Goal: Task Accomplishment & Management: Manage account settings

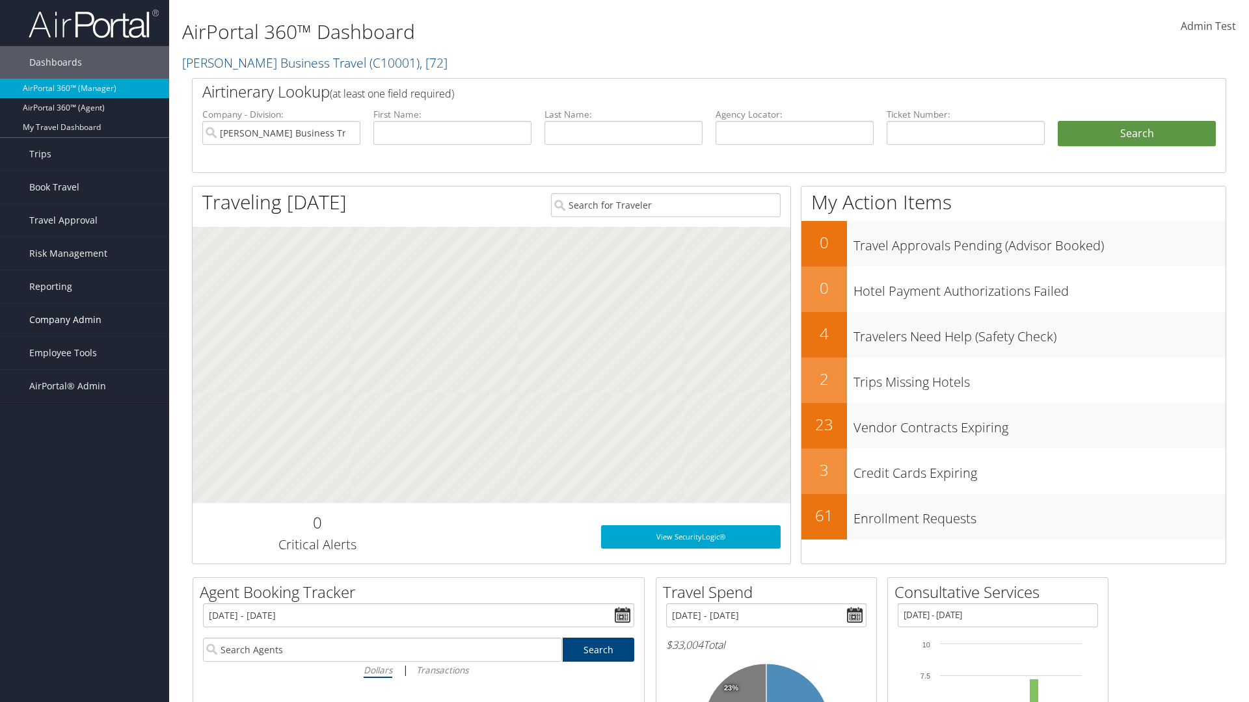
click at [85, 320] on span "Company Admin" at bounding box center [65, 320] width 72 height 33
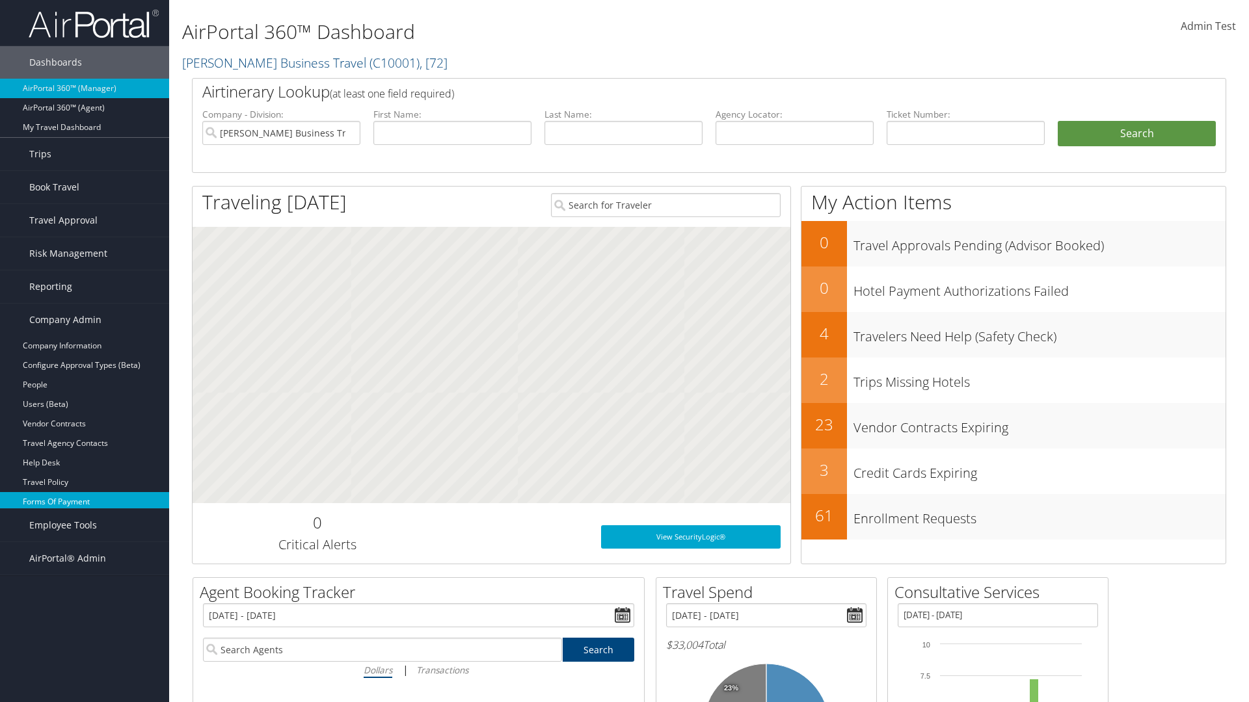
click at [85, 502] on link "Forms Of Payment" at bounding box center [84, 502] width 169 height 20
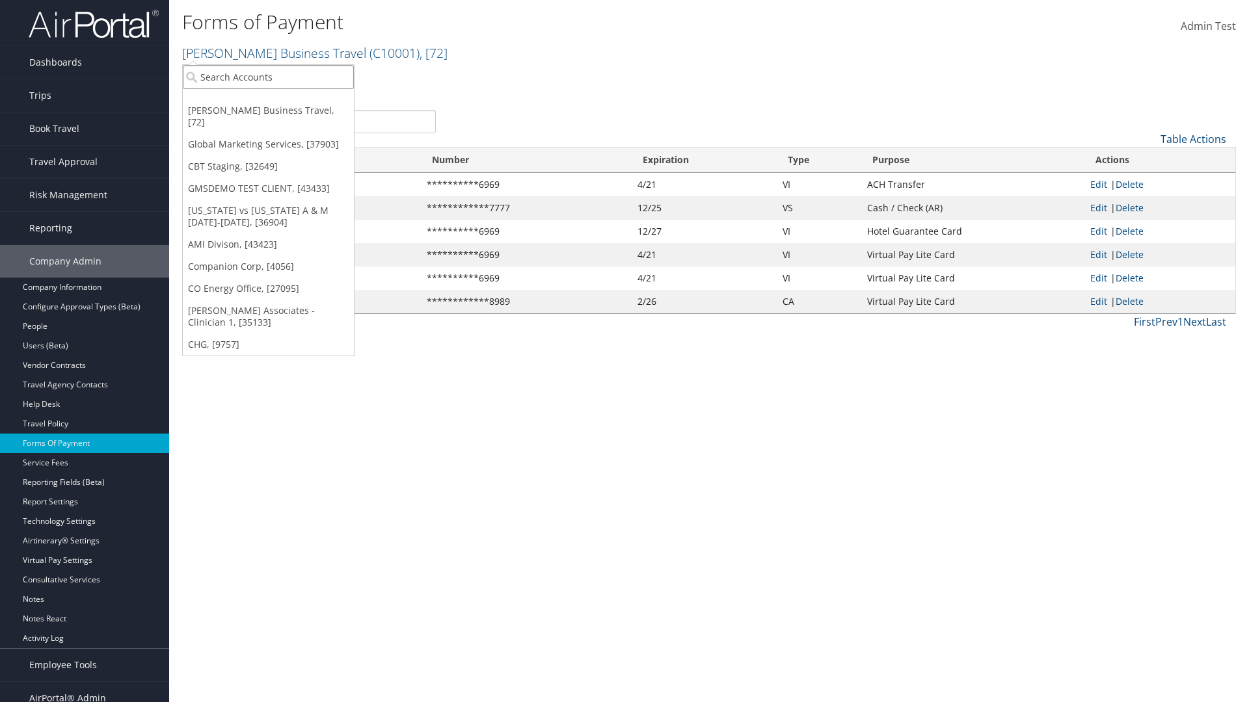
click at [268, 77] on input "search" at bounding box center [268, 77] width 171 height 24
type input "Global Marketing Services"
click at [280, 101] on div "Global Marketing Services (301946), [37903]" at bounding box center [280, 101] width 209 height 12
